Goal: Task Accomplishment & Management: Manage account settings

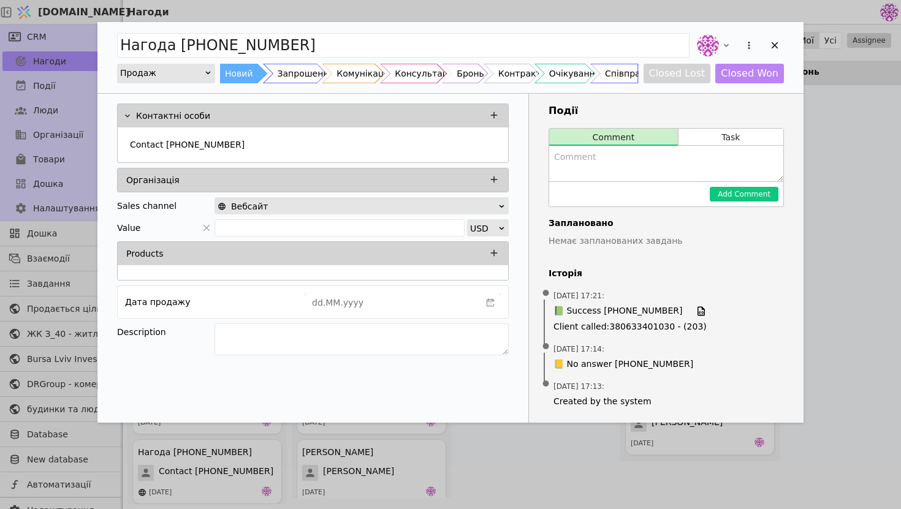
click at [783, 29] on div "Нагода [PHONE_NUMBER] Продаж Новий Запрошення Комунікація Консультація Бронь Ко…" at bounding box center [450, 57] width 706 height 71
click at [777, 46] on icon "Add Opportunity" at bounding box center [774, 45] width 11 height 11
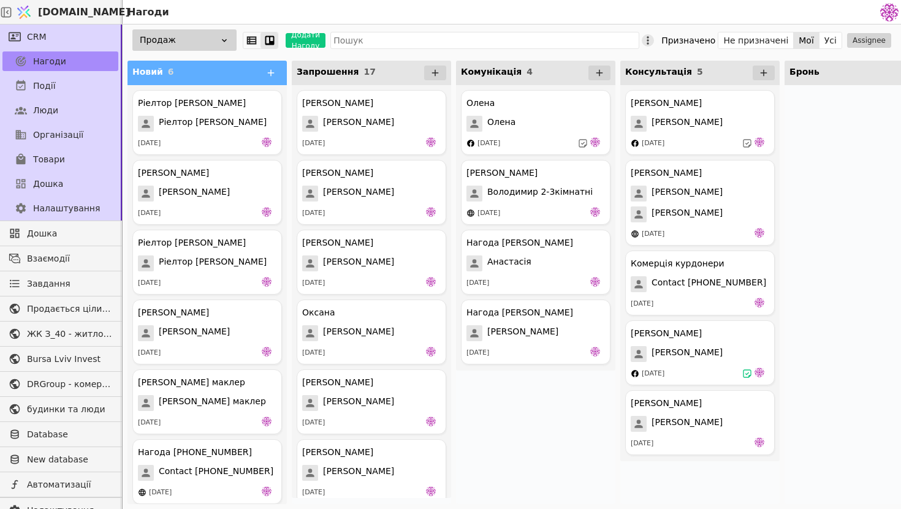
click at [654, 44] on icon at bounding box center [648, 40] width 12 height 12
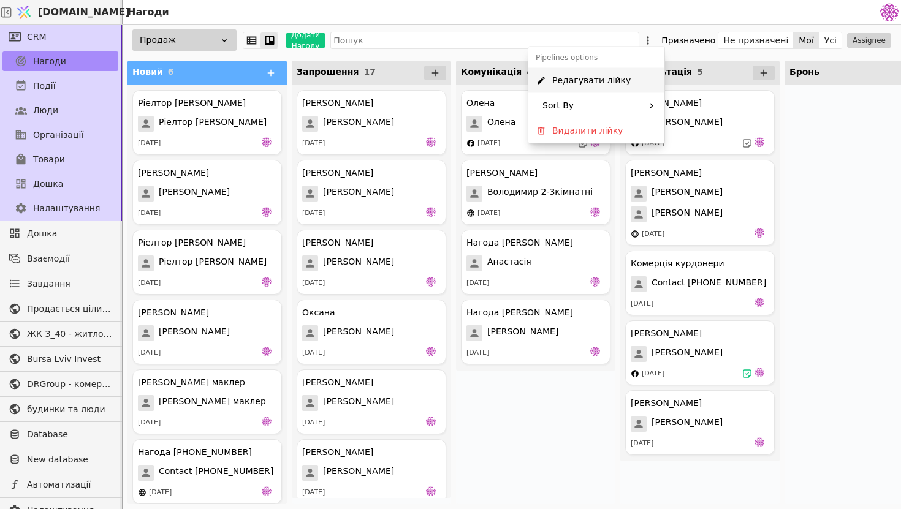
click at [614, 77] on span "Редагувати лійку" at bounding box center [591, 80] width 78 height 13
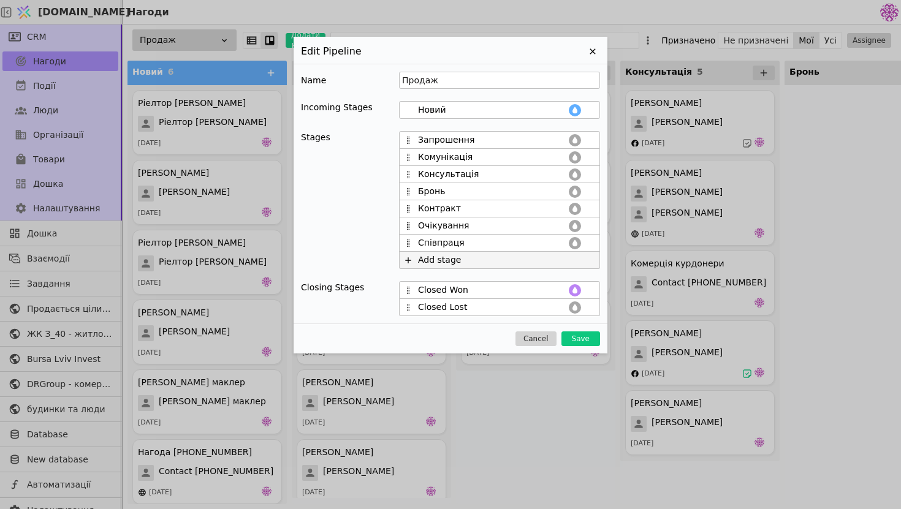
click at [406, 264] on icon at bounding box center [408, 261] width 10 height 10
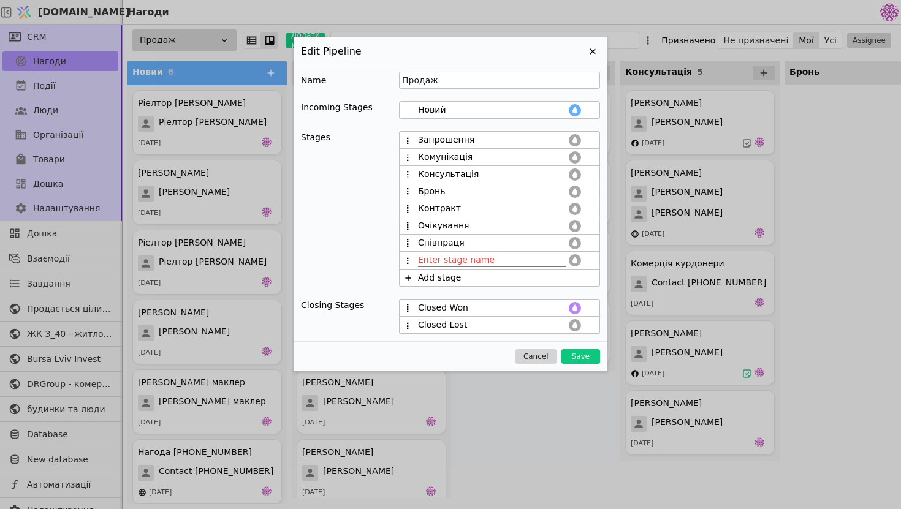
type input "H"
type input "Рієлтори"
click at [576, 358] on button "Save" at bounding box center [580, 356] width 39 height 15
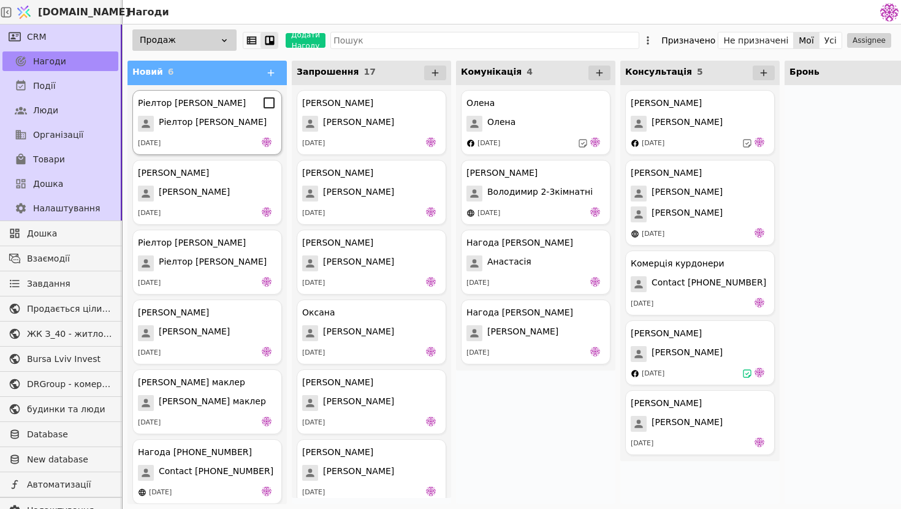
click at [217, 139] on div "[DATE]" at bounding box center [207, 143] width 139 height 12
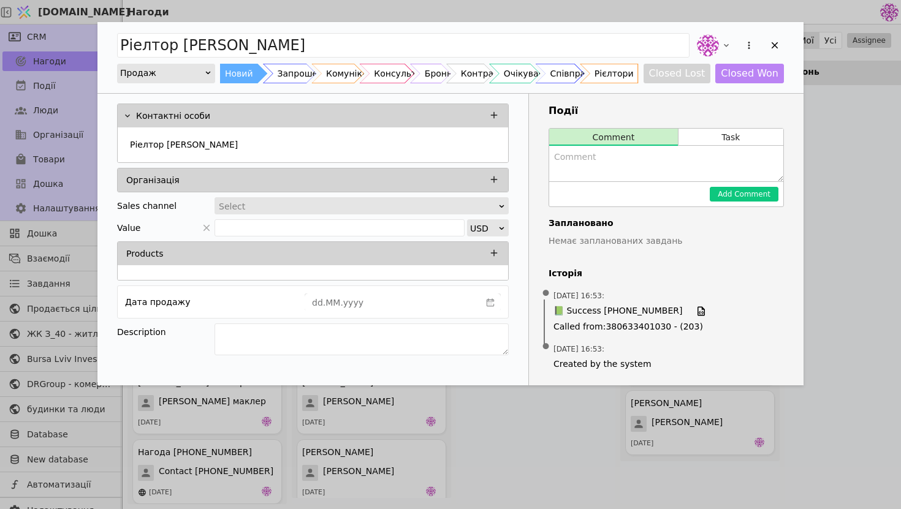
click at [631, 70] on div "Рієлтори" at bounding box center [614, 74] width 39 height 20
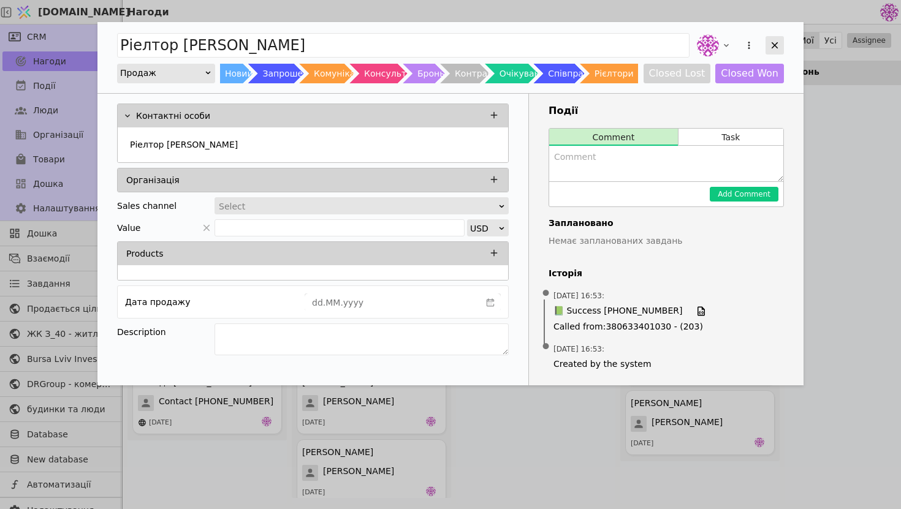
click at [774, 52] on div "Add Opportunity" at bounding box center [775, 45] width 18 height 18
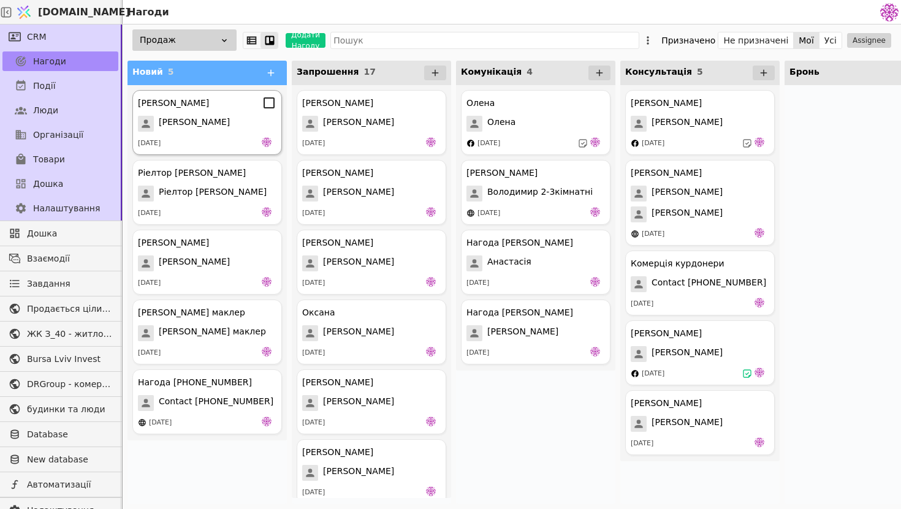
click at [200, 112] on div "[PERSON_NAME] [PERSON_NAME] [DATE]" at bounding box center [207, 122] width 150 height 65
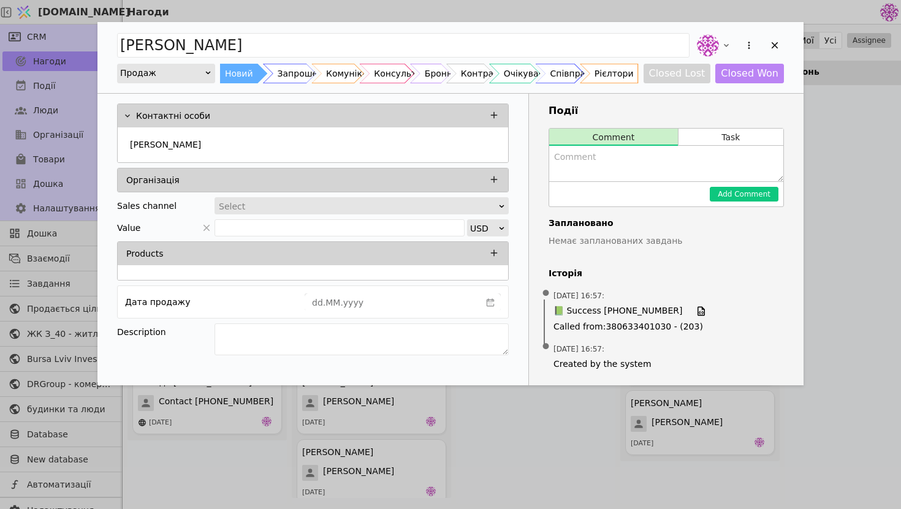
click at [633, 73] on div "Рієлтори" at bounding box center [614, 74] width 39 height 20
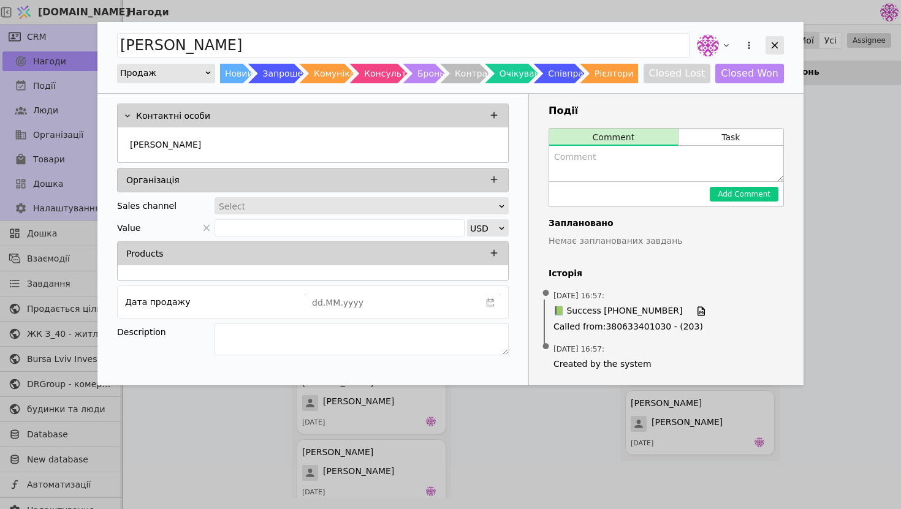
click at [782, 46] on div "Add Opportunity" at bounding box center [775, 45] width 18 height 18
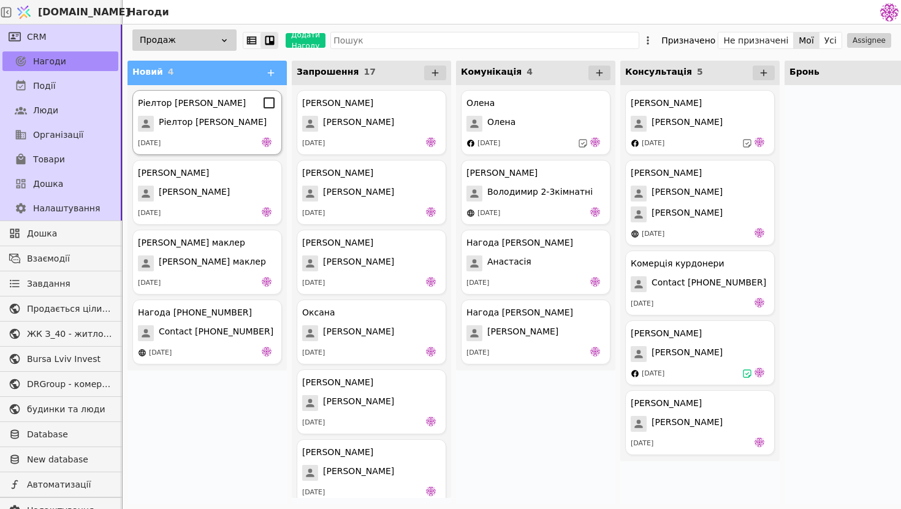
click at [199, 137] on div "Ріелтор [PERSON_NAME] [PERSON_NAME] [DATE]" at bounding box center [207, 122] width 150 height 65
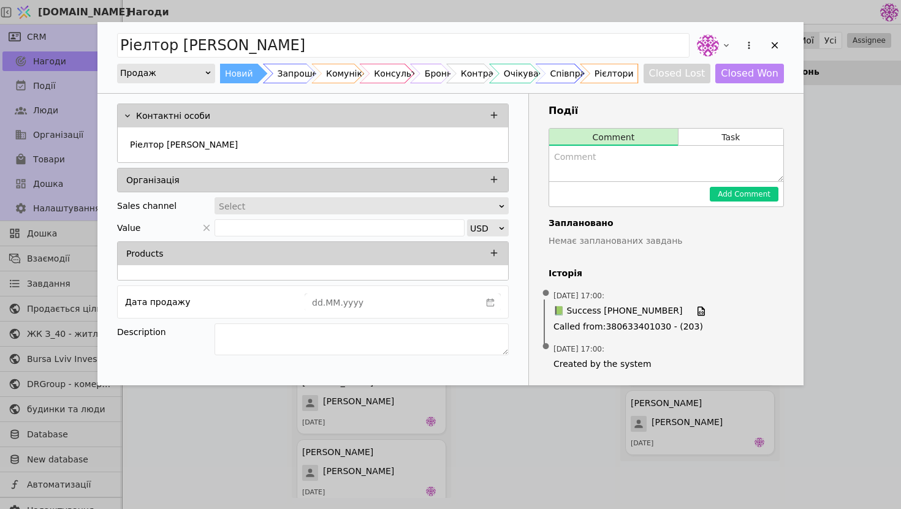
click at [634, 71] on div "Рієлтори" at bounding box center [614, 74] width 39 height 20
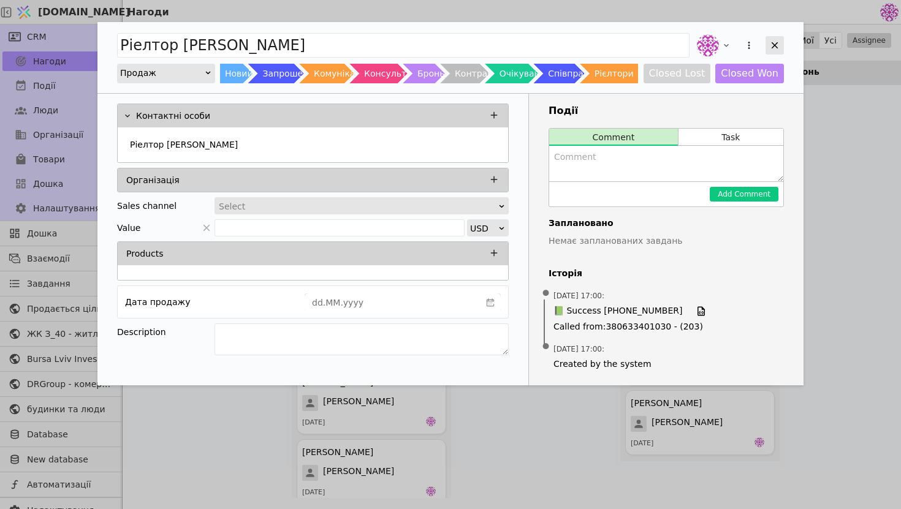
click at [778, 44] on icon "Add Opportunity" at bounding box center [774, 45] width 11 height 11
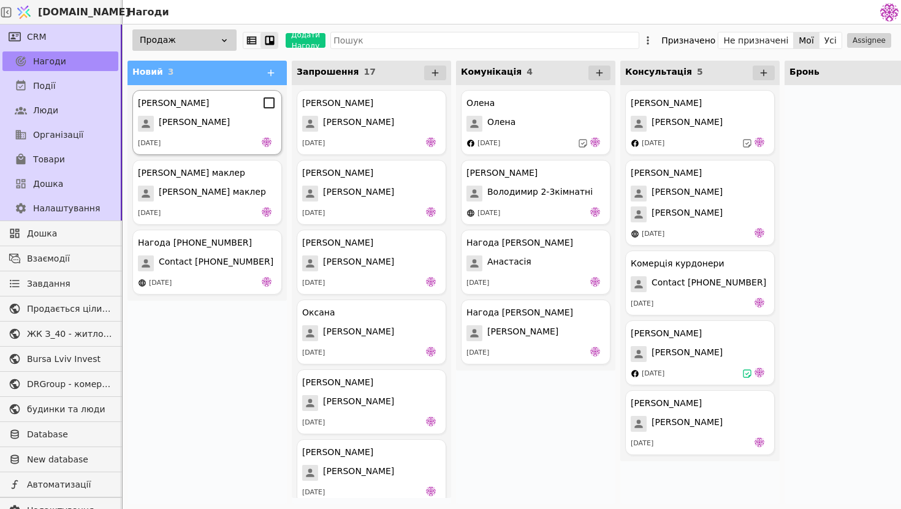
click at [224, 123] on span "[PERSON_NAME]" at bounding box center [194, 124] width 71 height 16
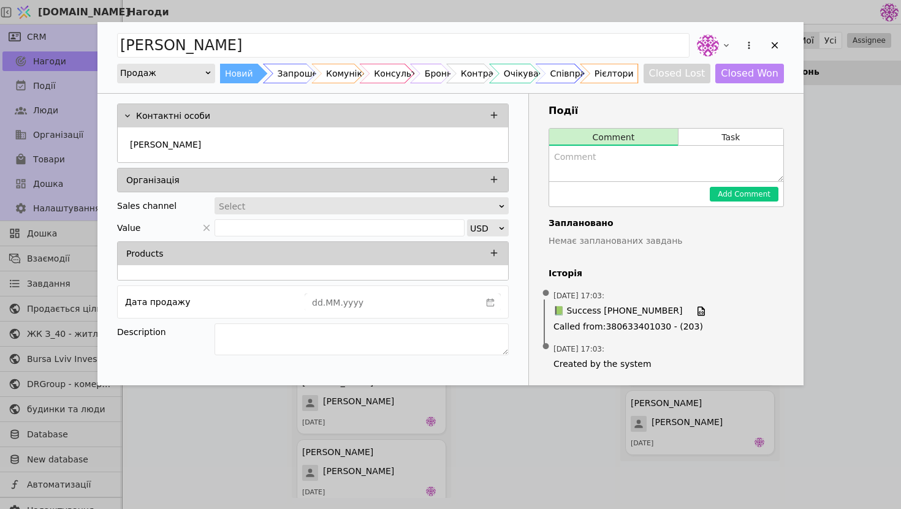
click at [628, 66] on div "Рієлтори" at bounding box center [614, 74] width 39 height 20
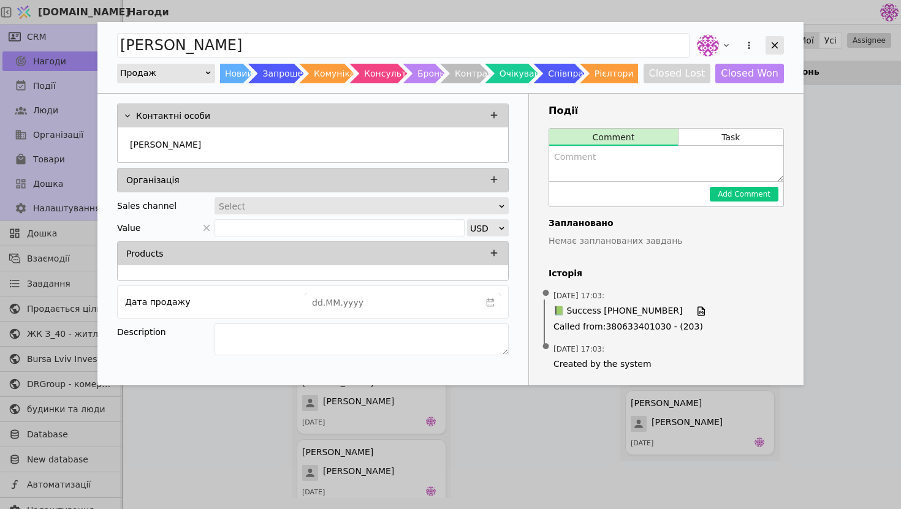
click at [773, 40] on icon "Add Opportunity" at bounding box center [774, 45] width 11 height 11
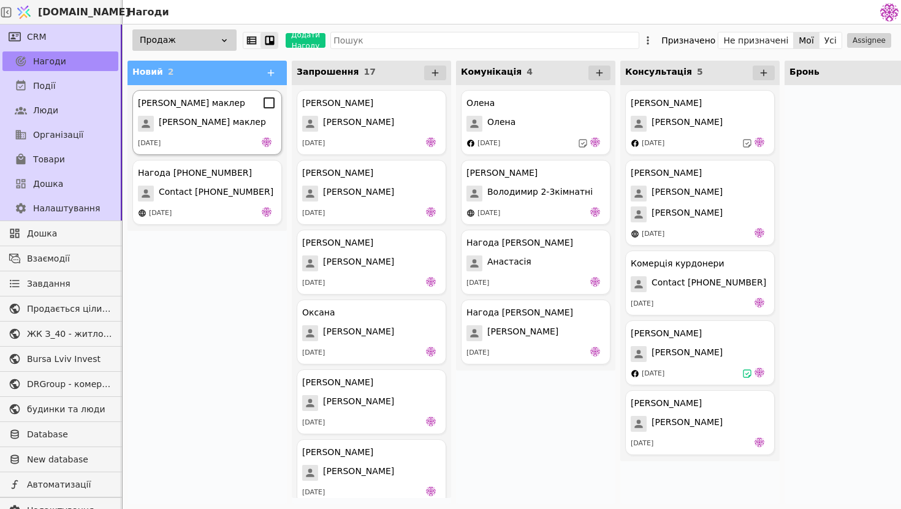
click at [178, 129] on span "[PERSON_NAME] маклер" at bounding box center [212, 124] width 107 height 16
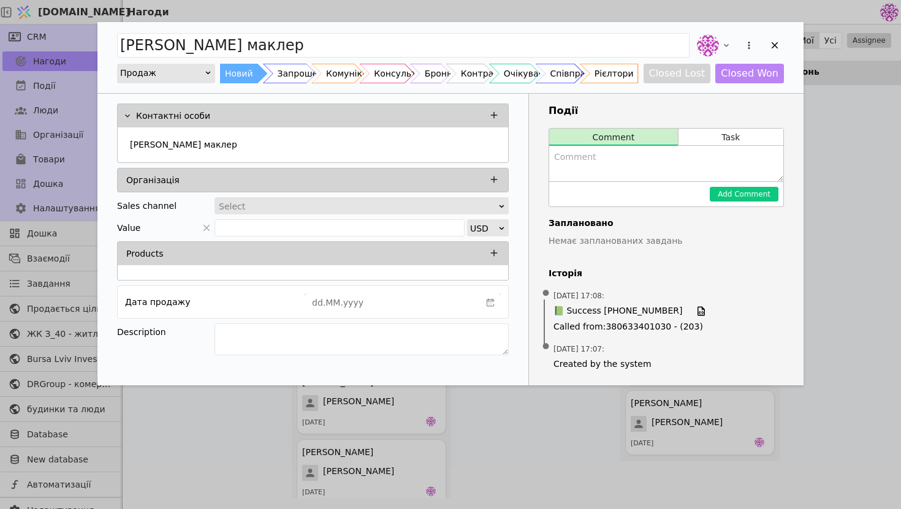
click at [634, 68] on div "Рієлтори" at bounding box center [614, 74] width 39 height 20
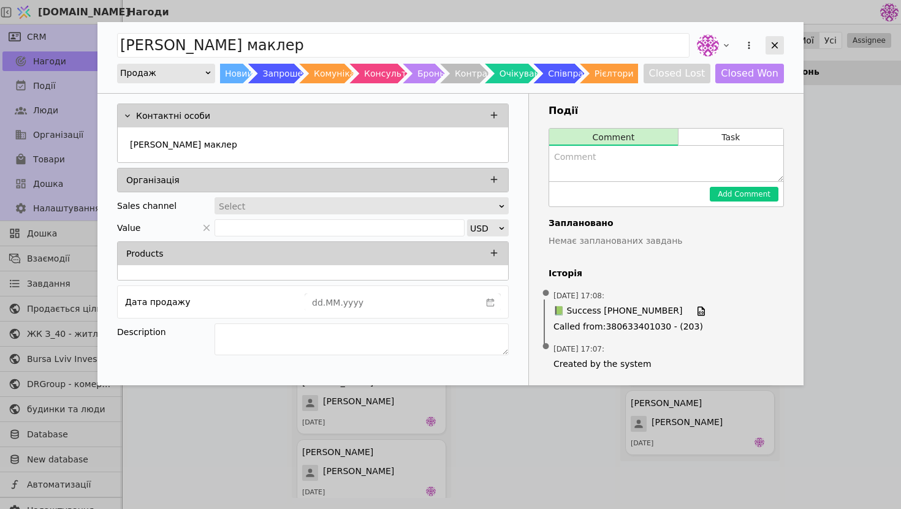
click at [774, 48] on icon "Add Opportunity" at bounding box center [774, 45] width 11 height 11
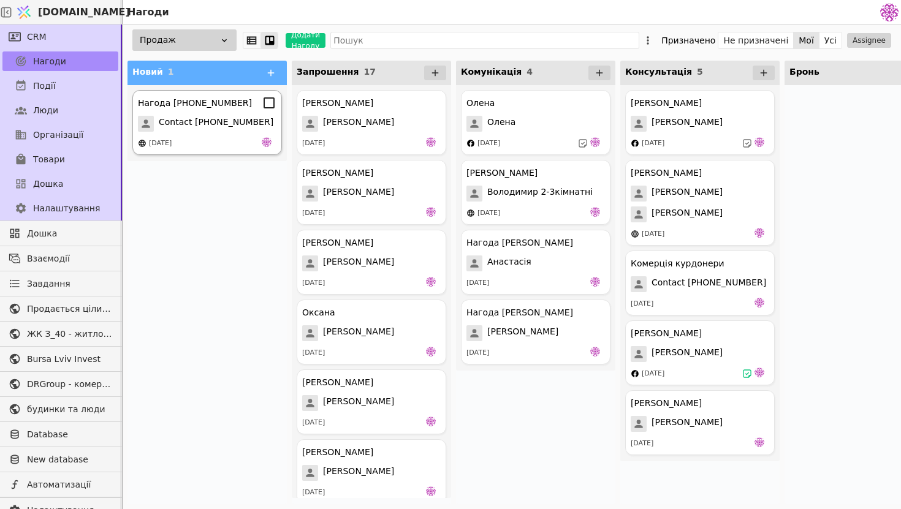
click at [193, 97] on div "Нагода [PHONE_NUMBER]" at bounding box center [195, 103] width 114 height 13
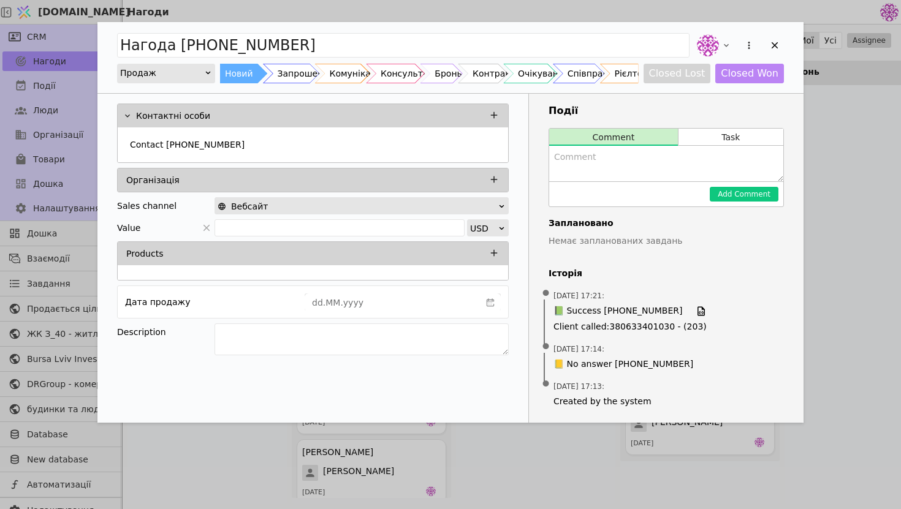
click at [760, 54] on div "Add Opportunity" at bounding box center [750, 45] width 22 height 22
click at [772, 48] on icon "Add Opportunity" at bounding box center [774, 45] width 11 height 11
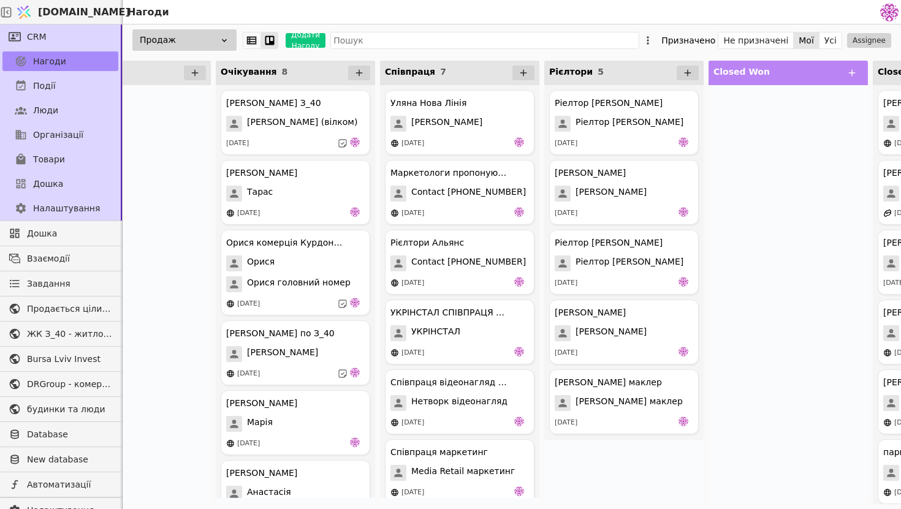
scroll to position [0, 1006]
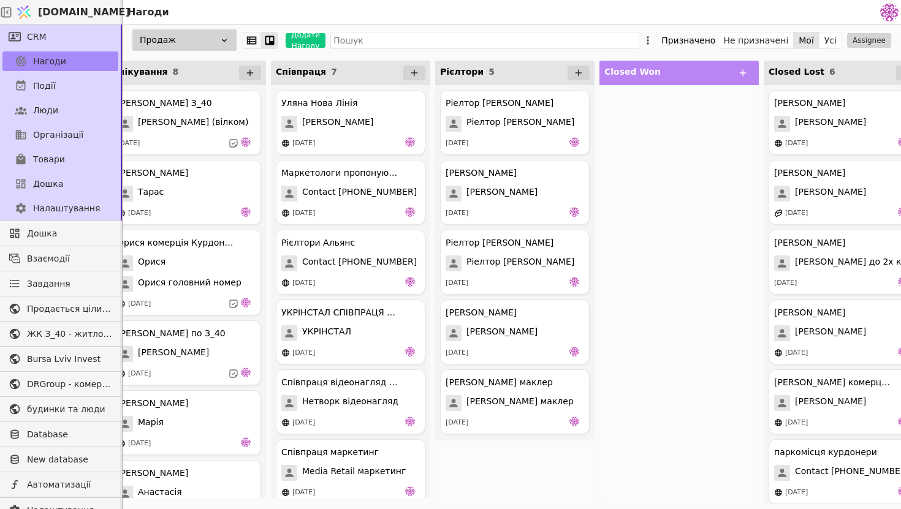
click at [828, 29] on div "Продаж Додати Нагоду Призначено Не призначені Мої Усі Assignee" at bounding box center [512, 40] width 778 height 31
click at [828, 40] on button "Усі" at bounding box center [831, 40] width 22 height 17
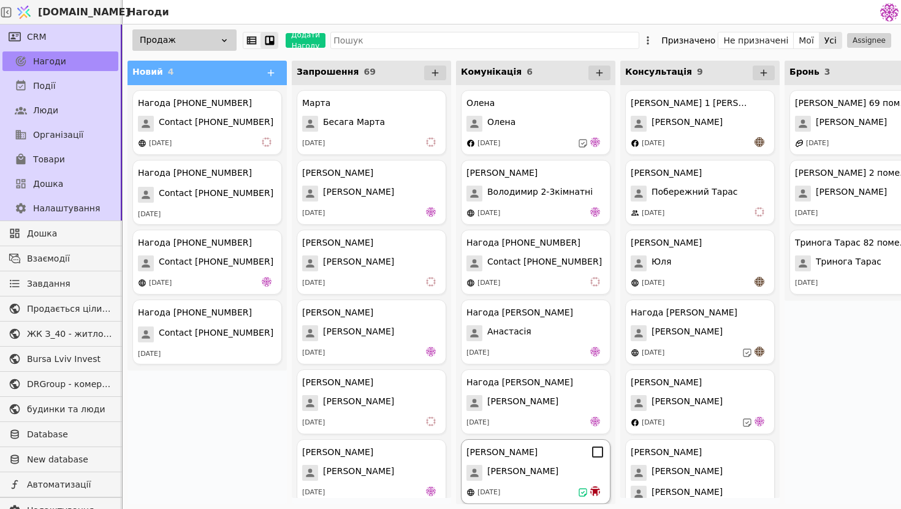
click at [515, 474] on div "[PERSON_NAME]" at bounding box center [535, 473] width 139 height 16
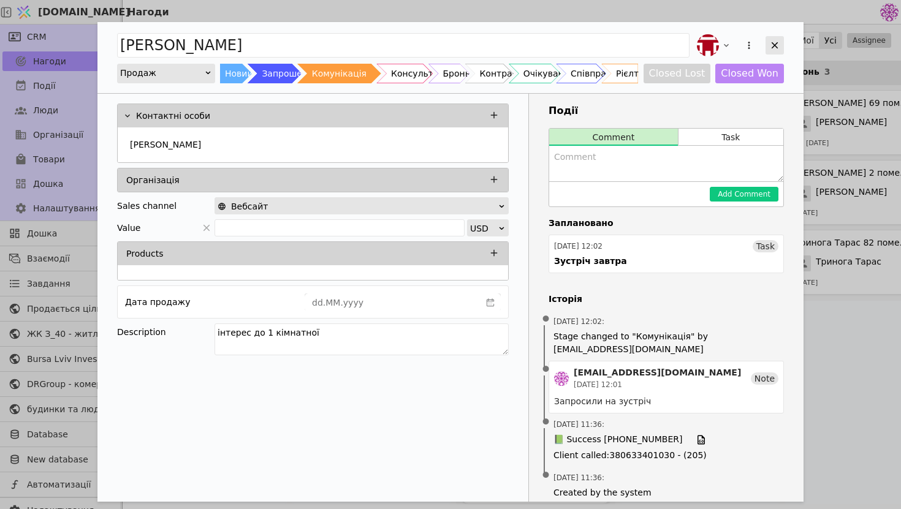
click at [782, 44] on div "Add Opportunity" at bounding box center [775, 45] width 18 height 18
